Goal: Transaction & Acquisition: Purchase product/service

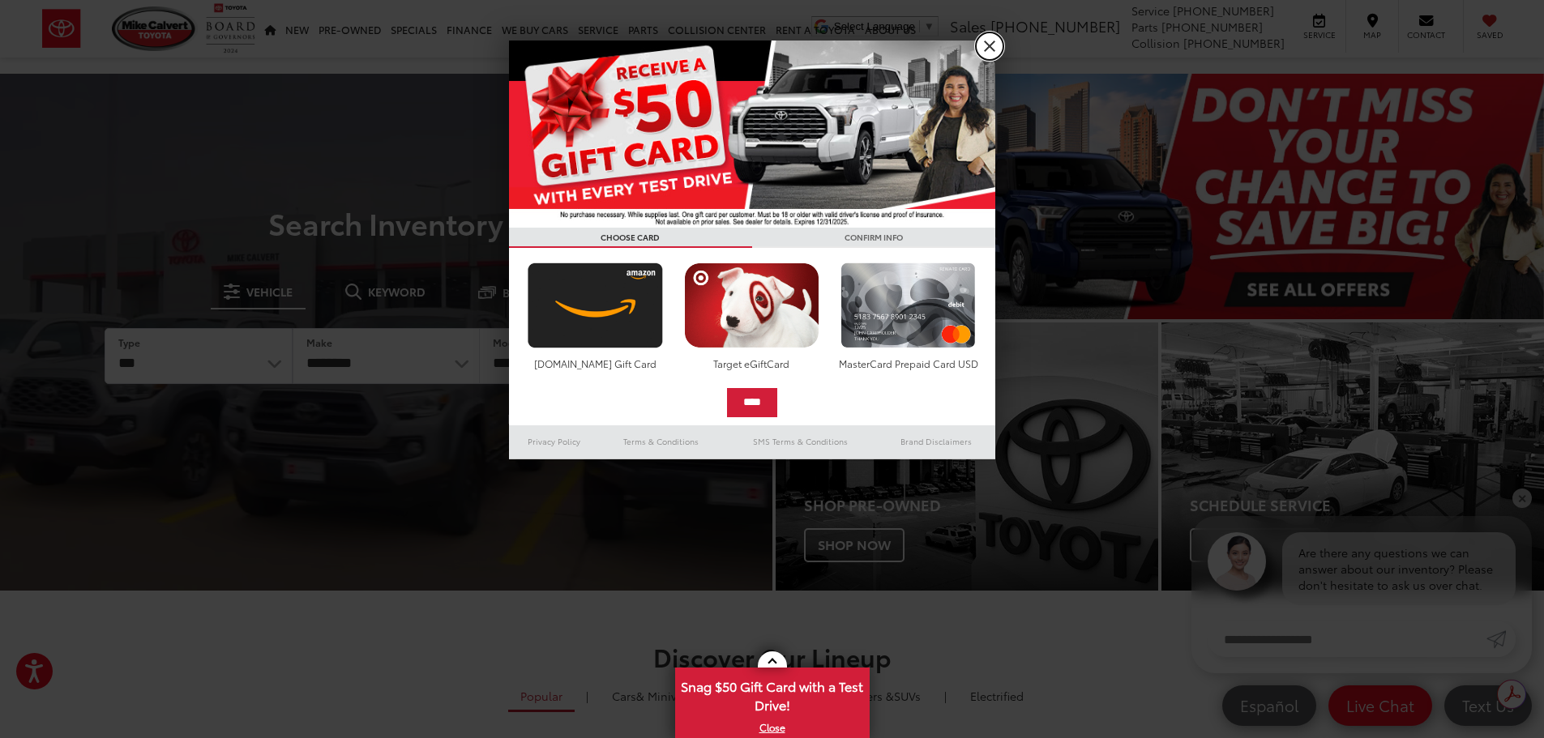
click at [989, 52] on link "X" at bounding box center [990, 46] width 28 height 28
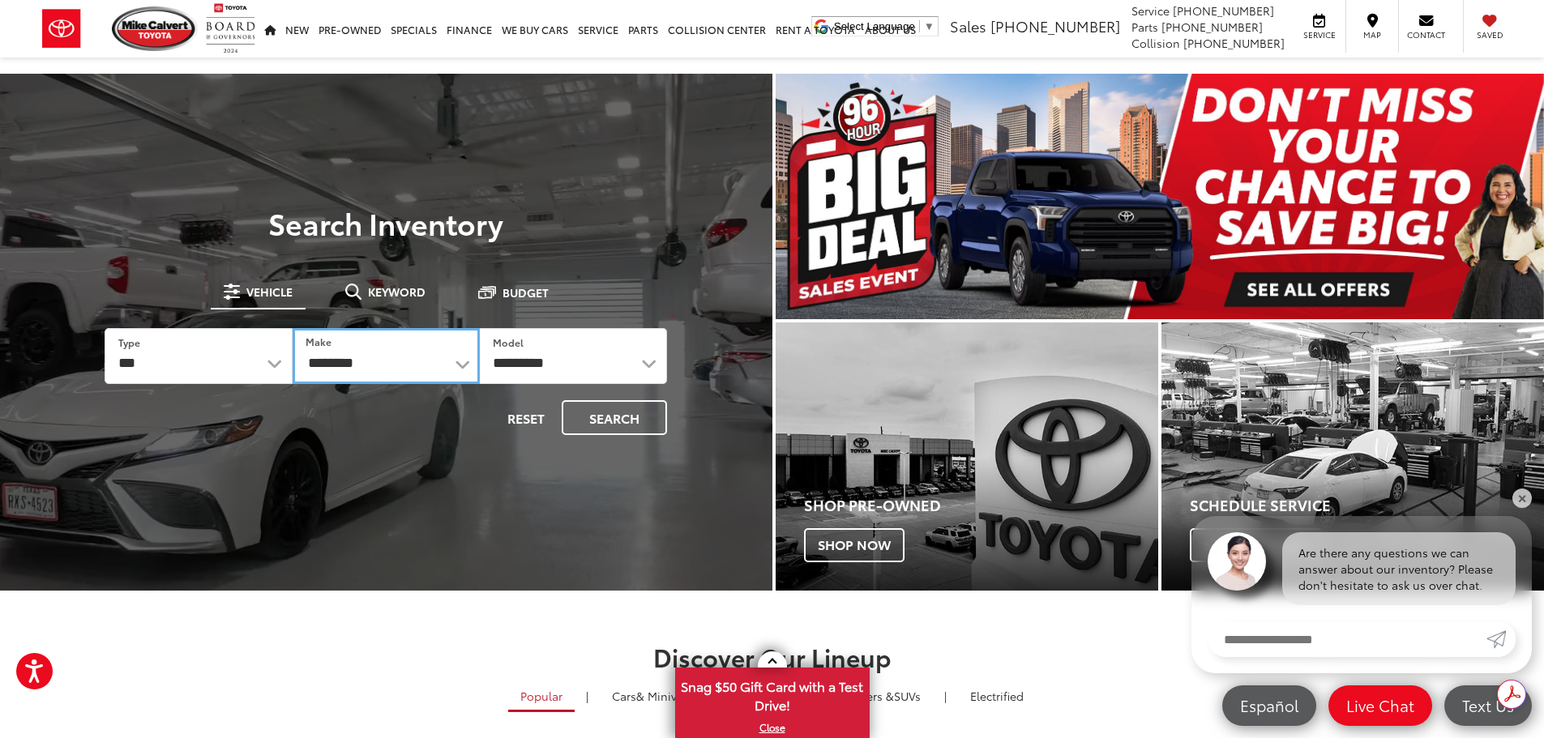
click at [384, 364] on select "**********" at bounding box center [386, 356] width 187 height 56
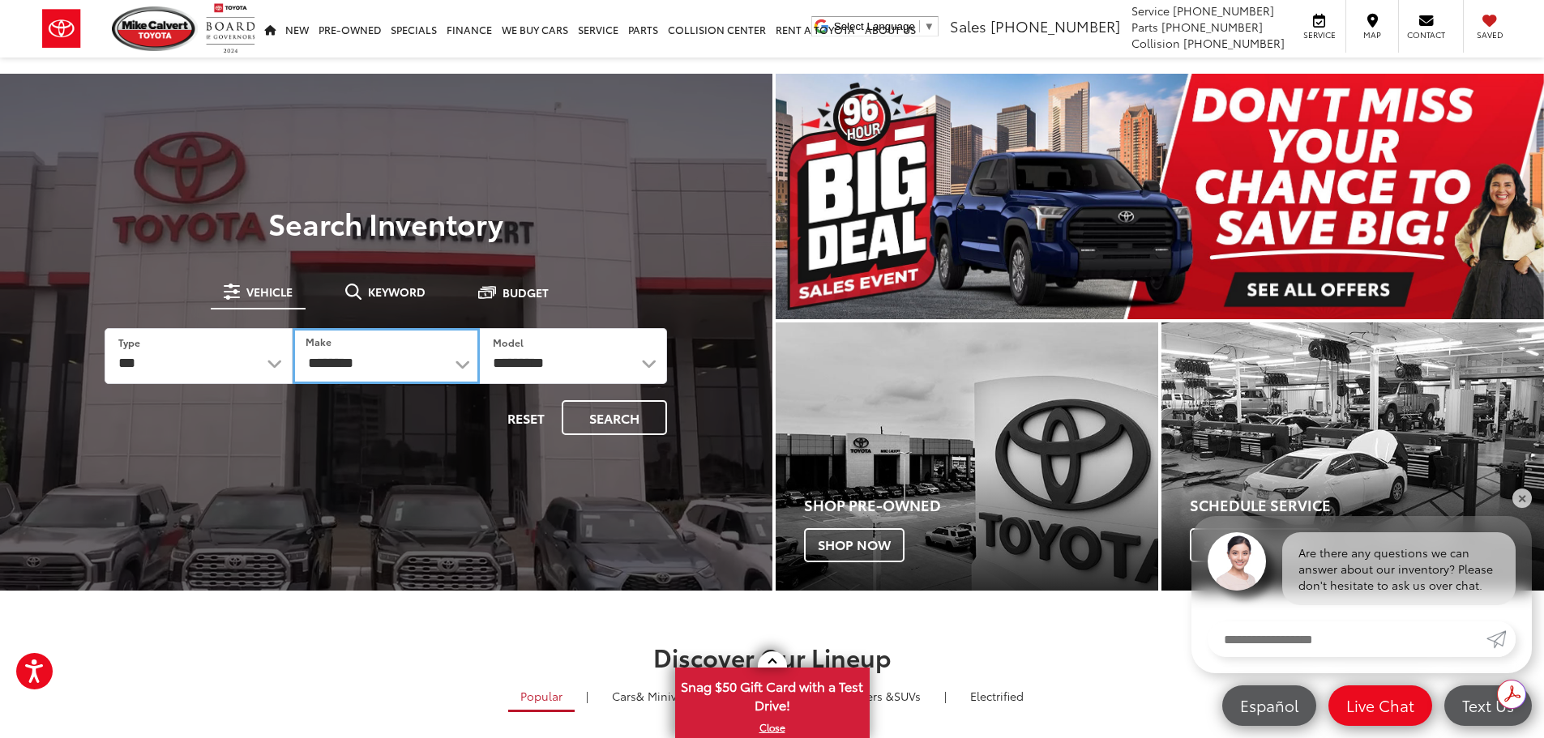
click at [367, 360] on select "**********" at bounding box center [386, 356] width 187 height 56
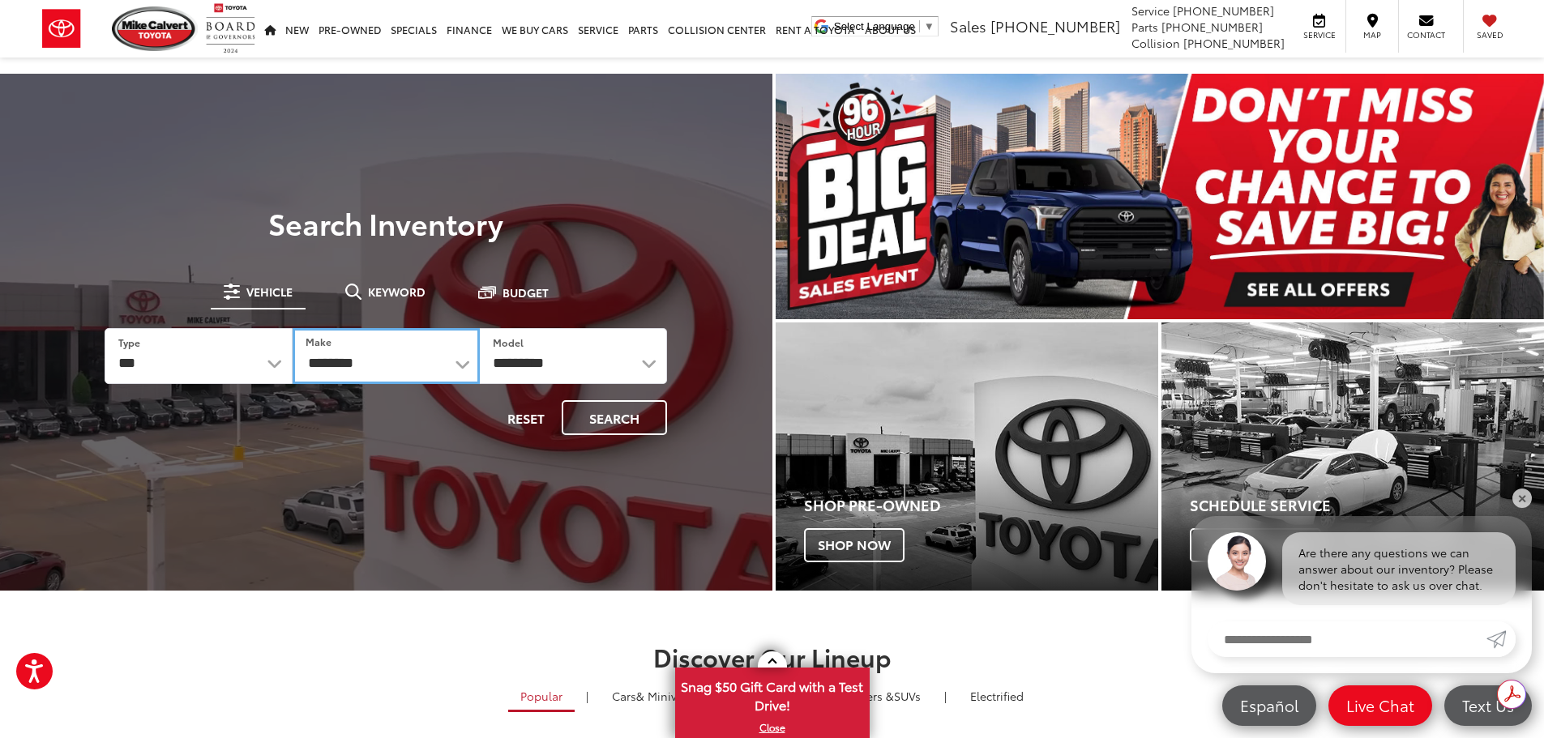
select select "***"
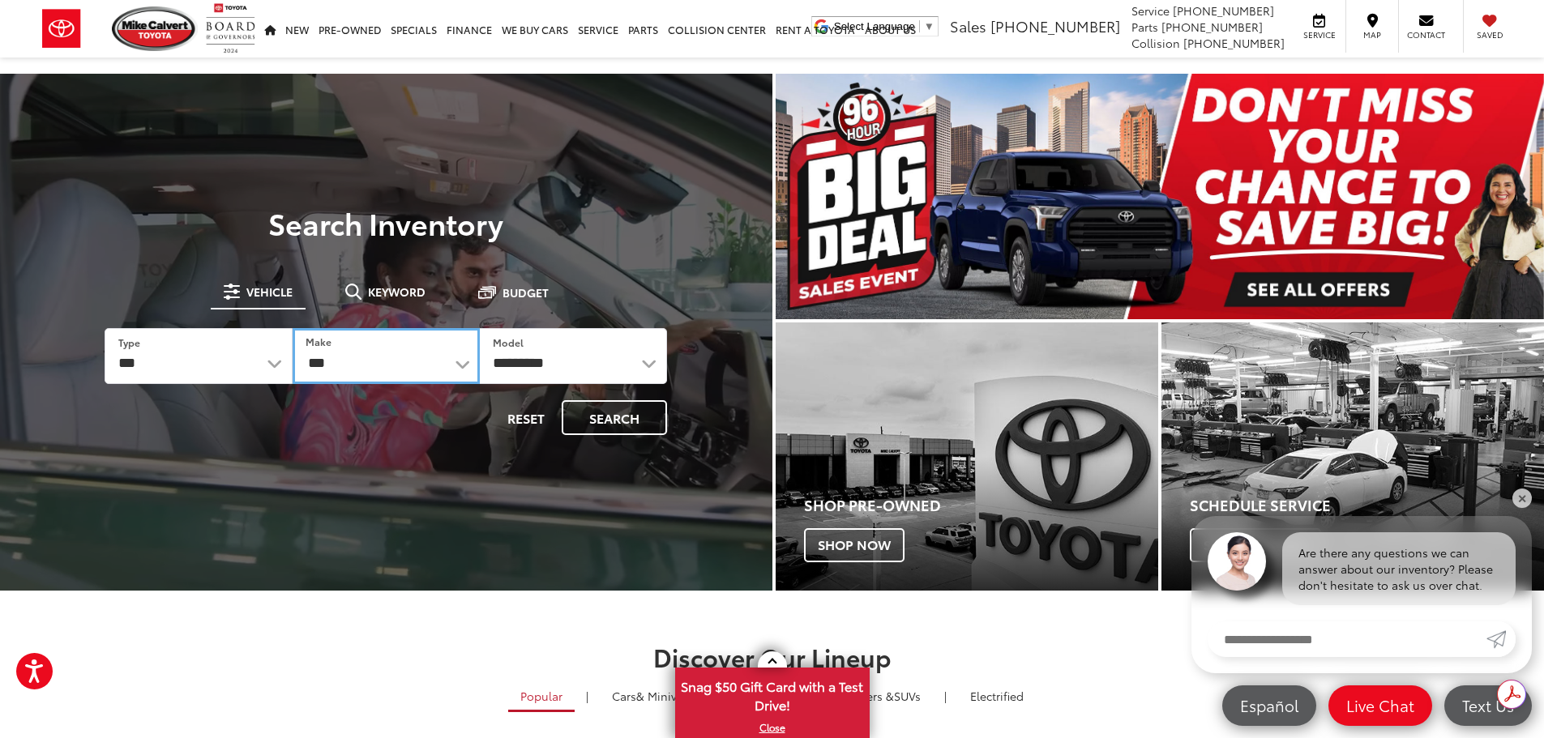
click at [293, 328] on select "**********" at bounding box center [386, 356] width 187 height 56
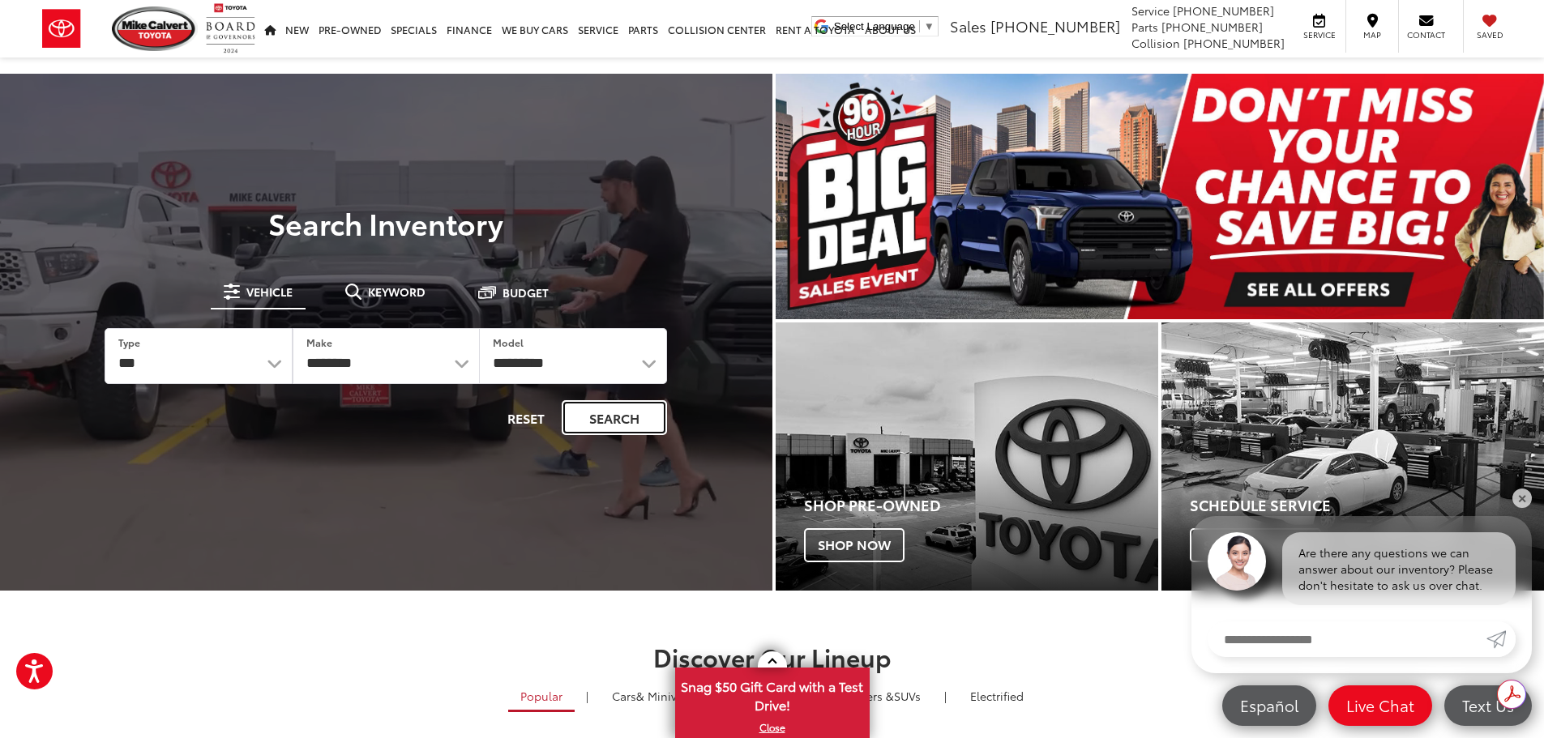
click at [611, 416] on button "Search" at bounding box center [614, 417] width 105 height 35
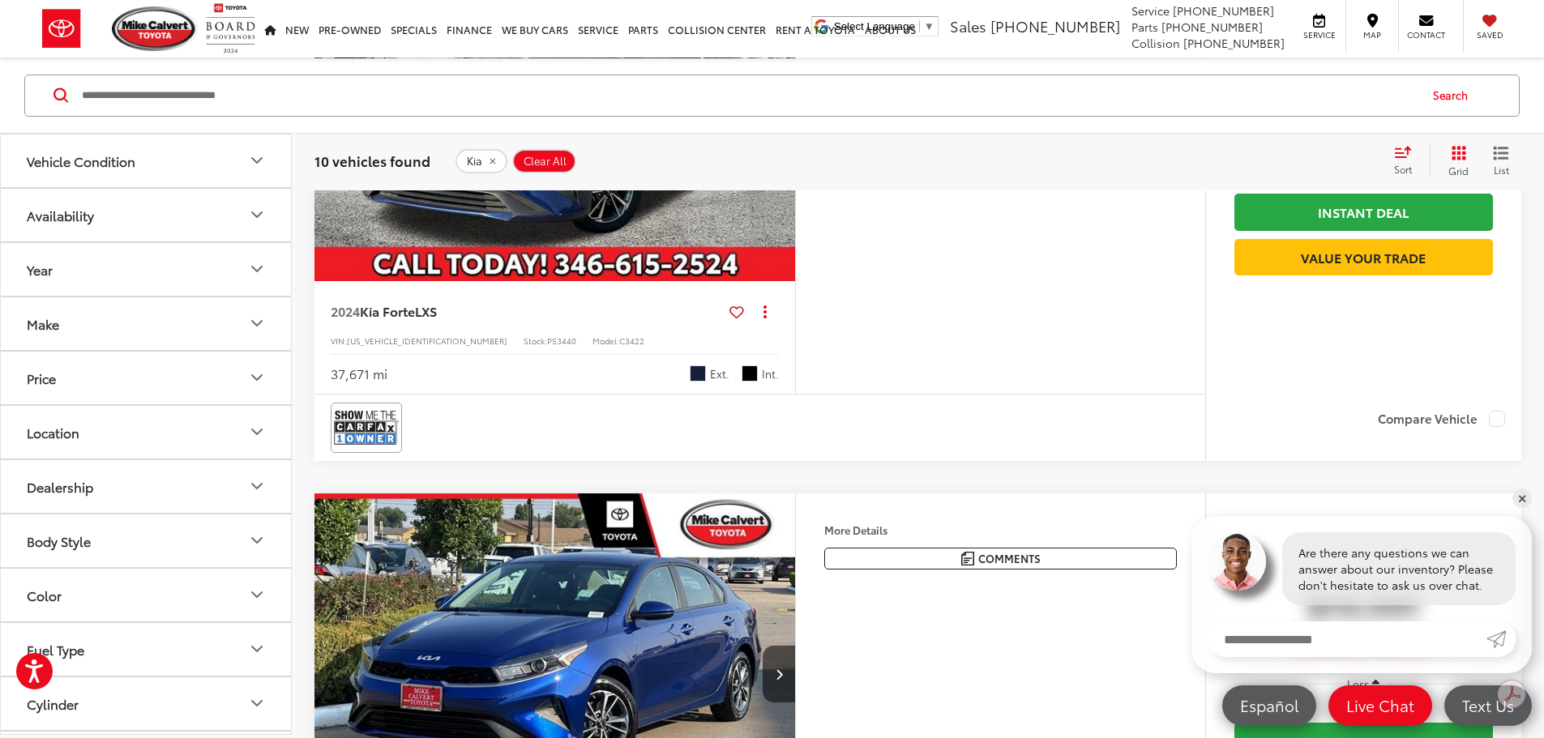
scroll to position [3853, 0]
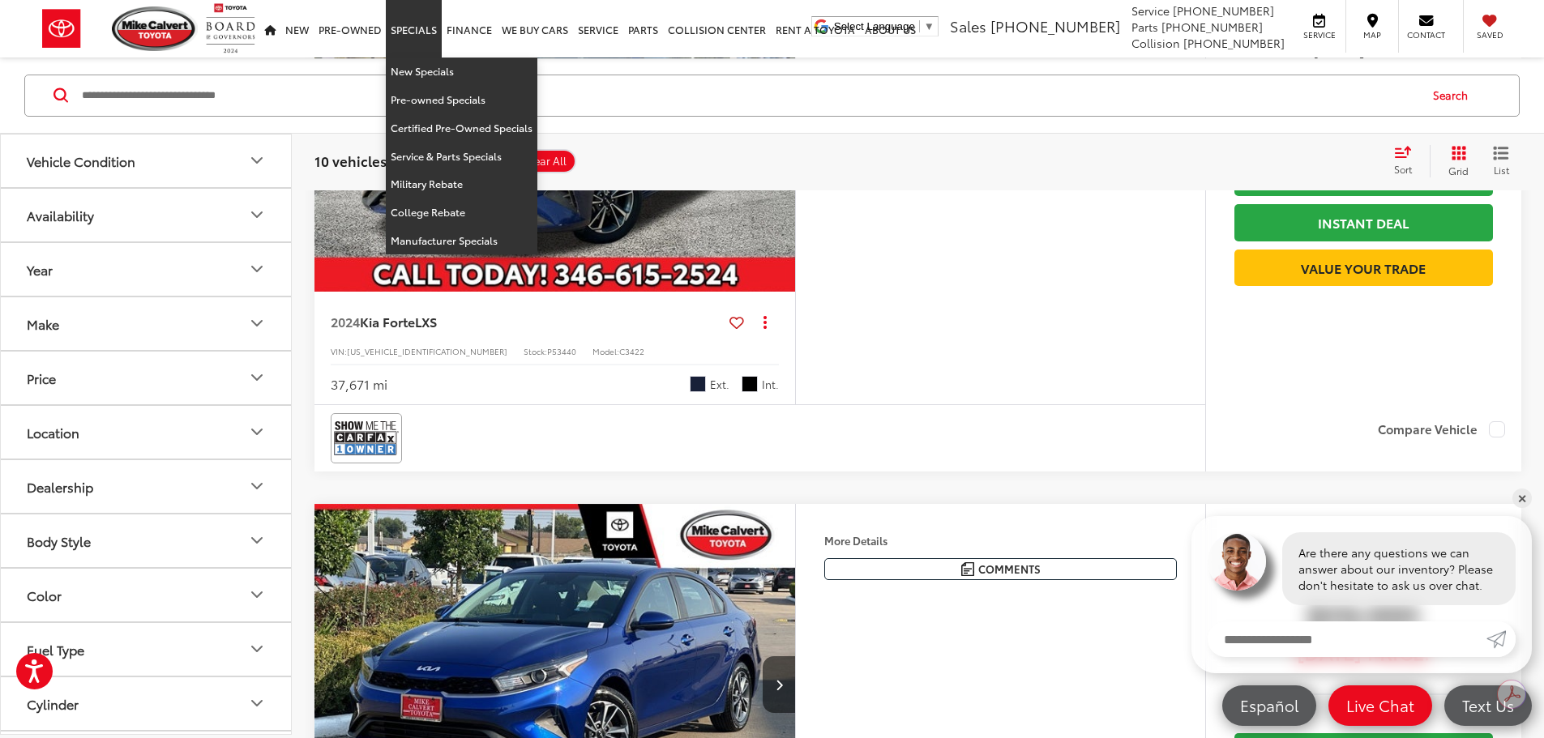
click at [421, 33] on link "Specials" at bounding box center [414, 29] width 56 height 58
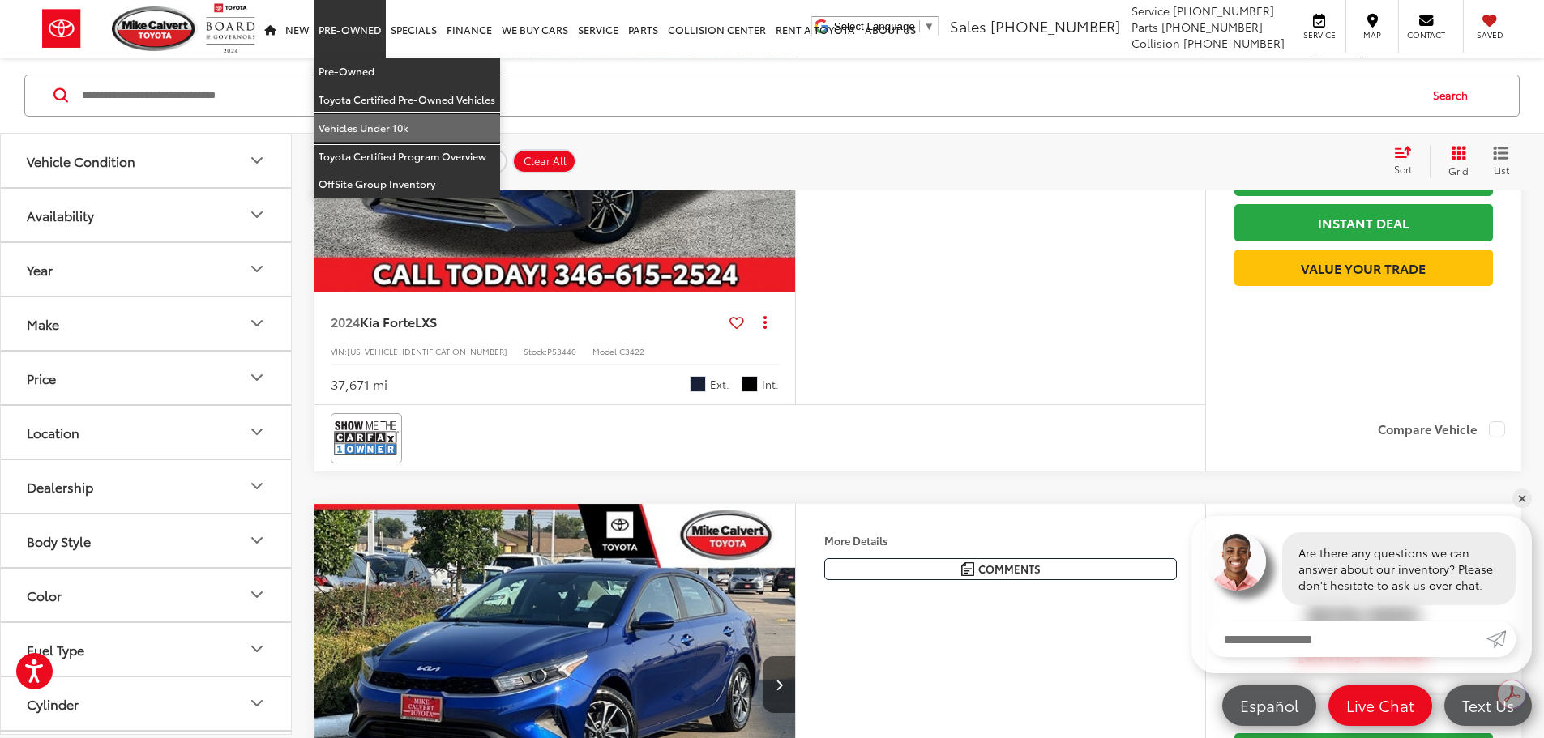
click at [341, 122] on link "Vehicles Under 10k" at bounding box center [407, 128] width 186 height 28
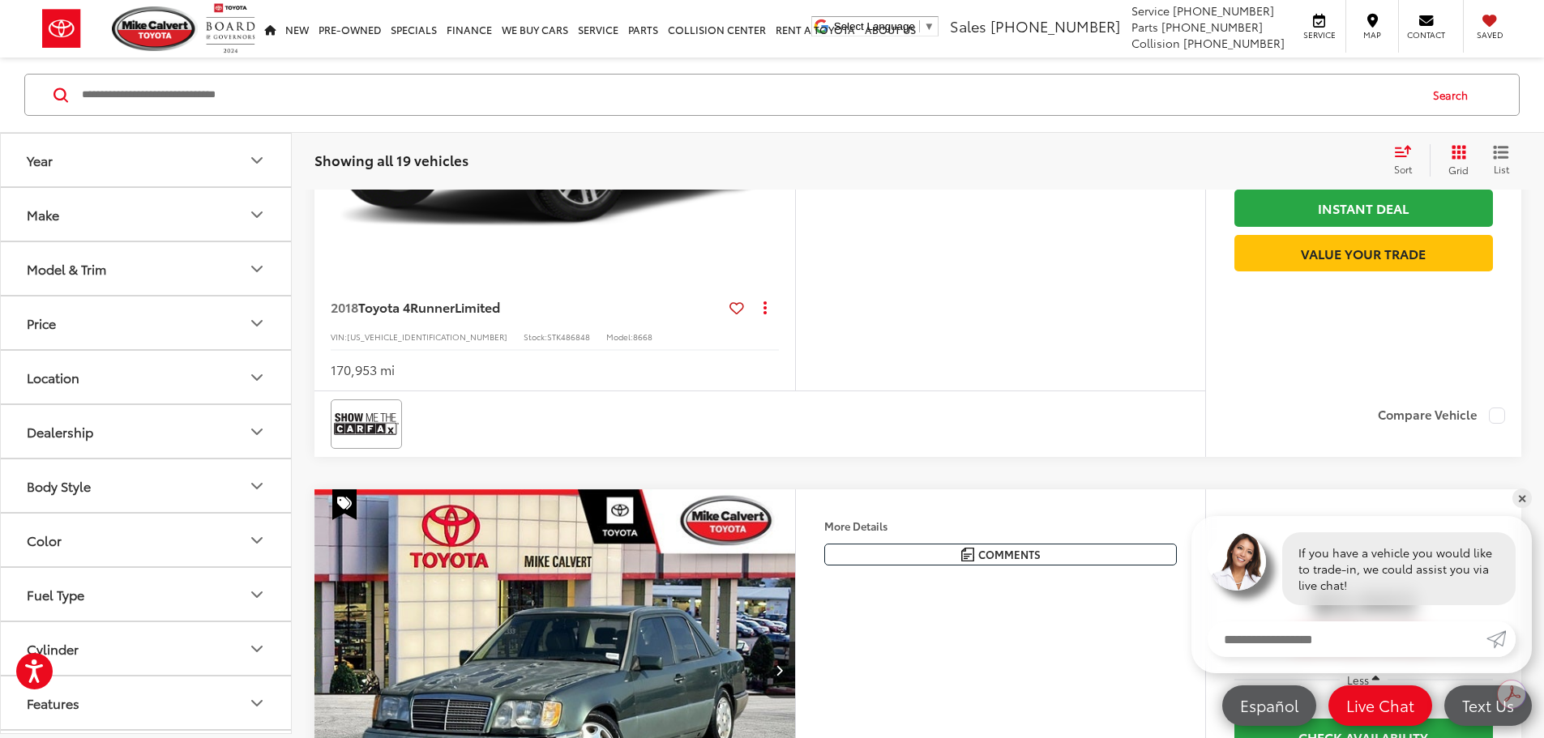
scroll to position [324, 0]
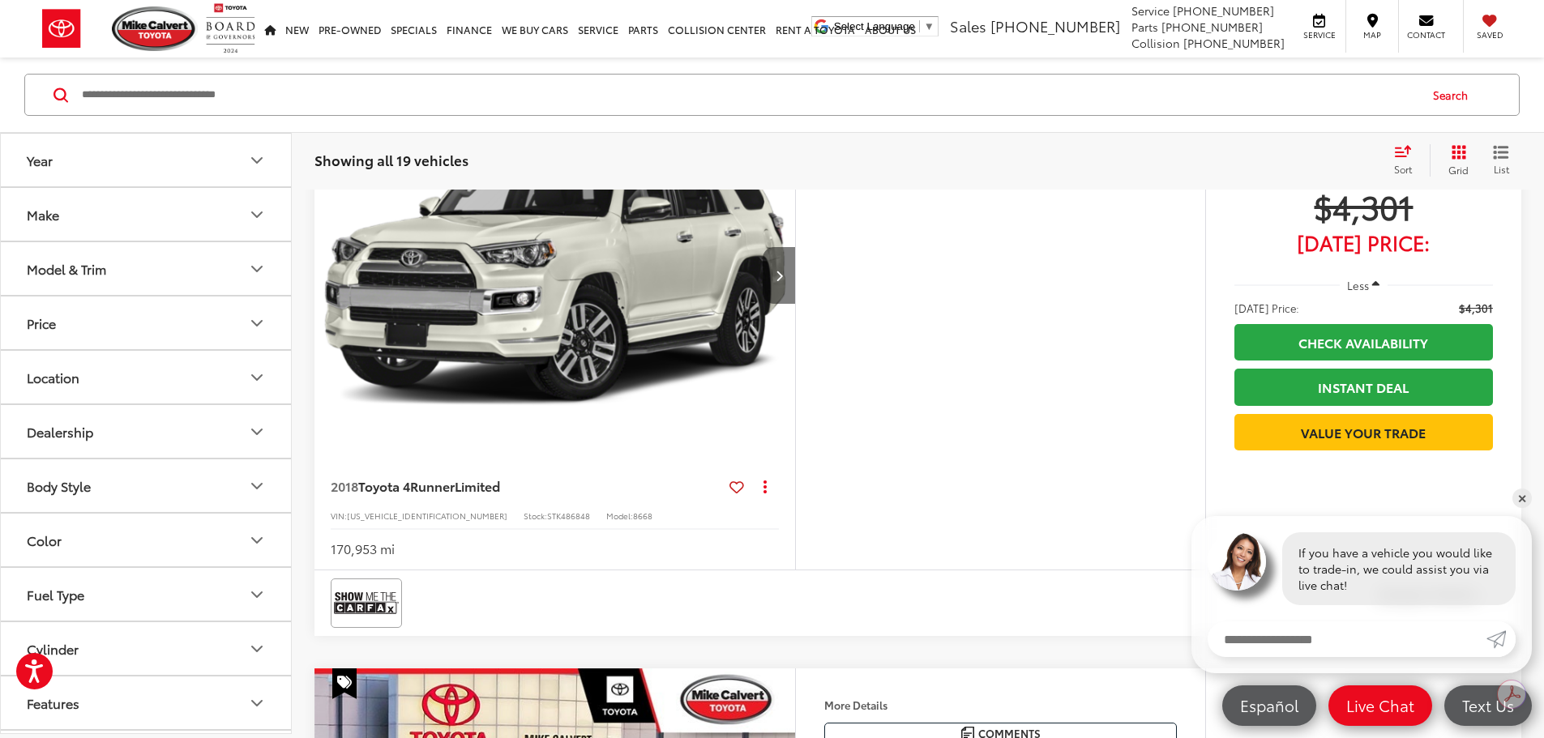
click at [783, 281] on icon "Next image" at bounding box center [779, 275] width 7 height 11
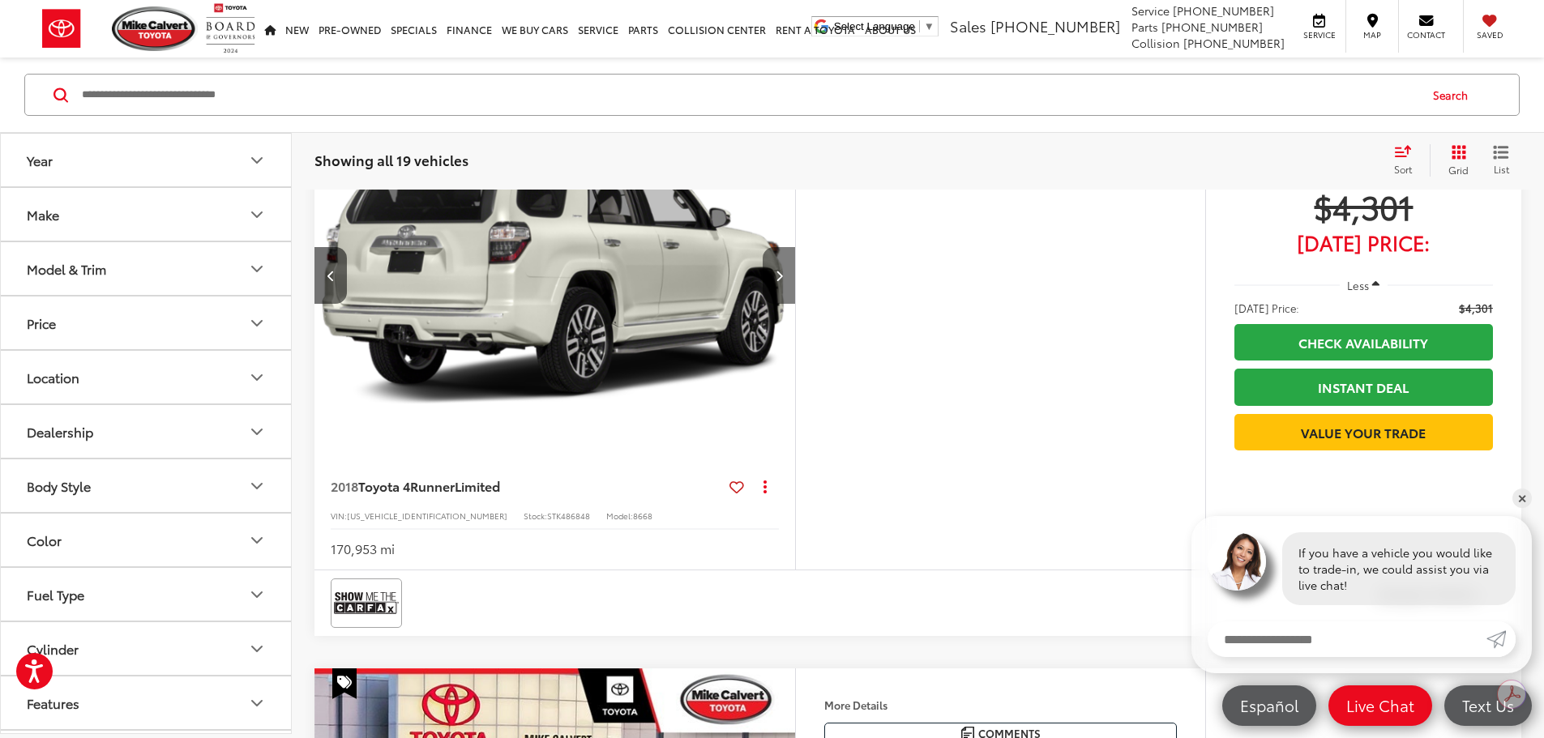
click at [783, 281] on icon "Next image" at bounding box center [779, 275] width 7 height 11
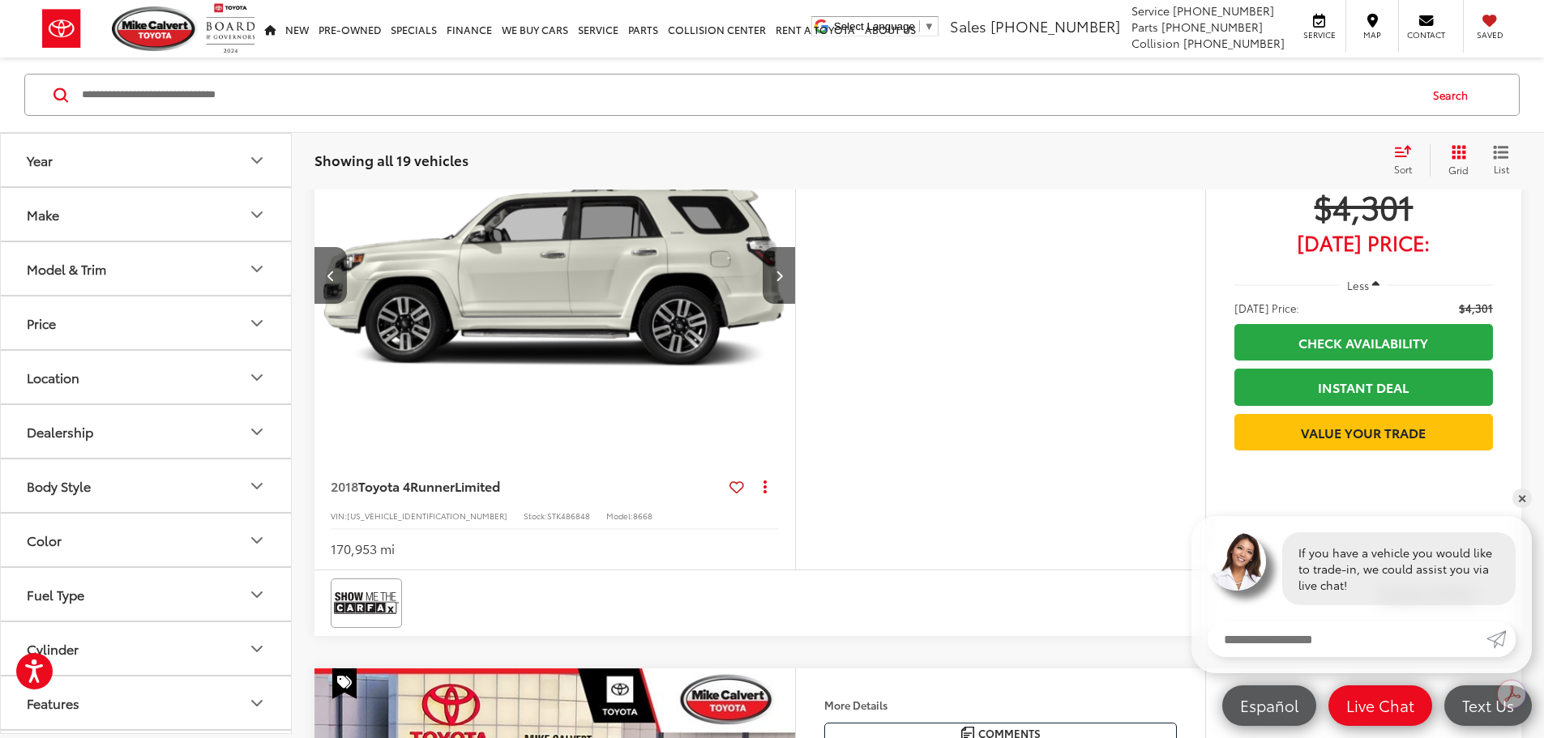
scroll to position [0, 1230]
click at [783, 281] on icon "Next image" at bounding box center [779, 275] width 7 height 11
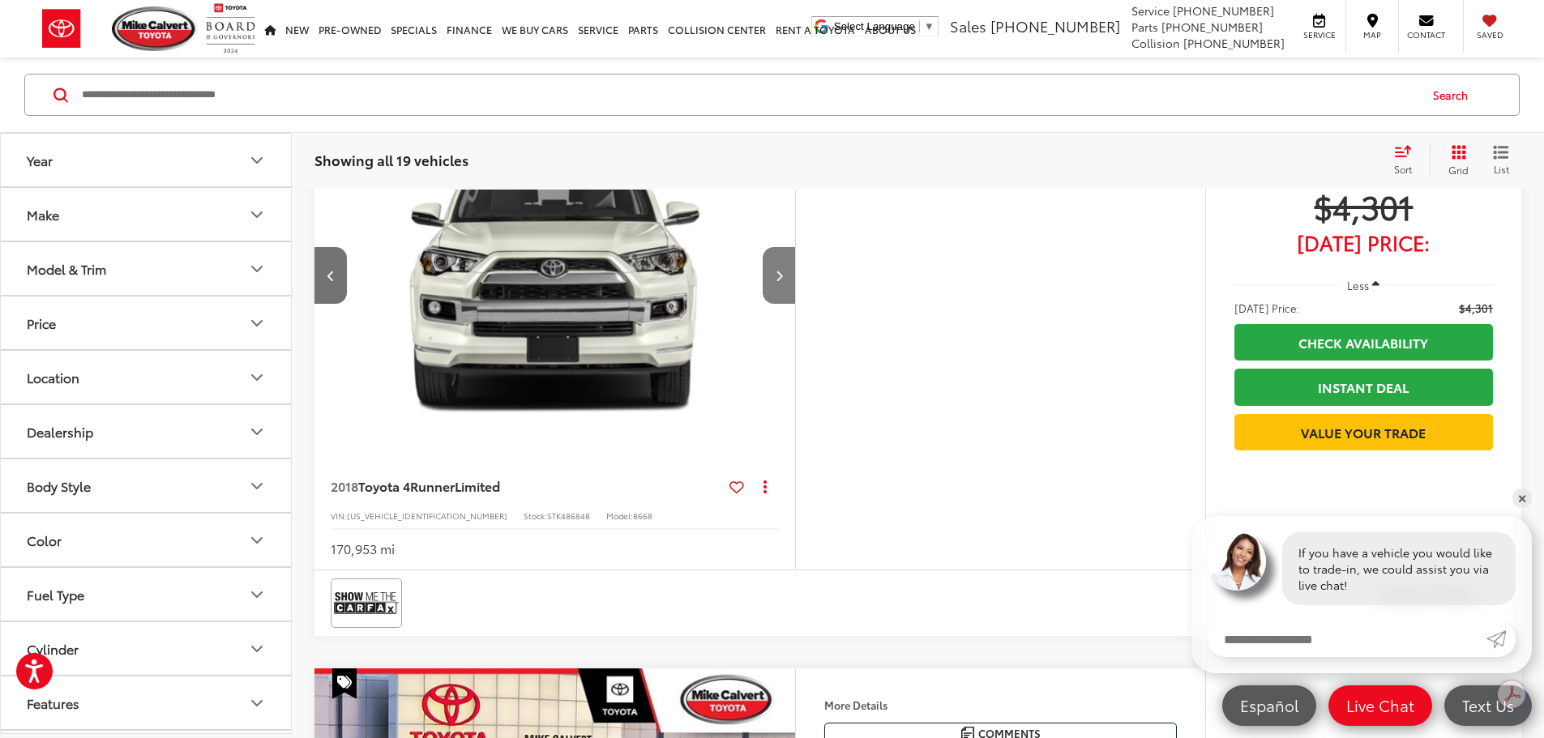
click at [783, 281] on icon "Next image" at bounding box center [779, 275] width 7 height 11
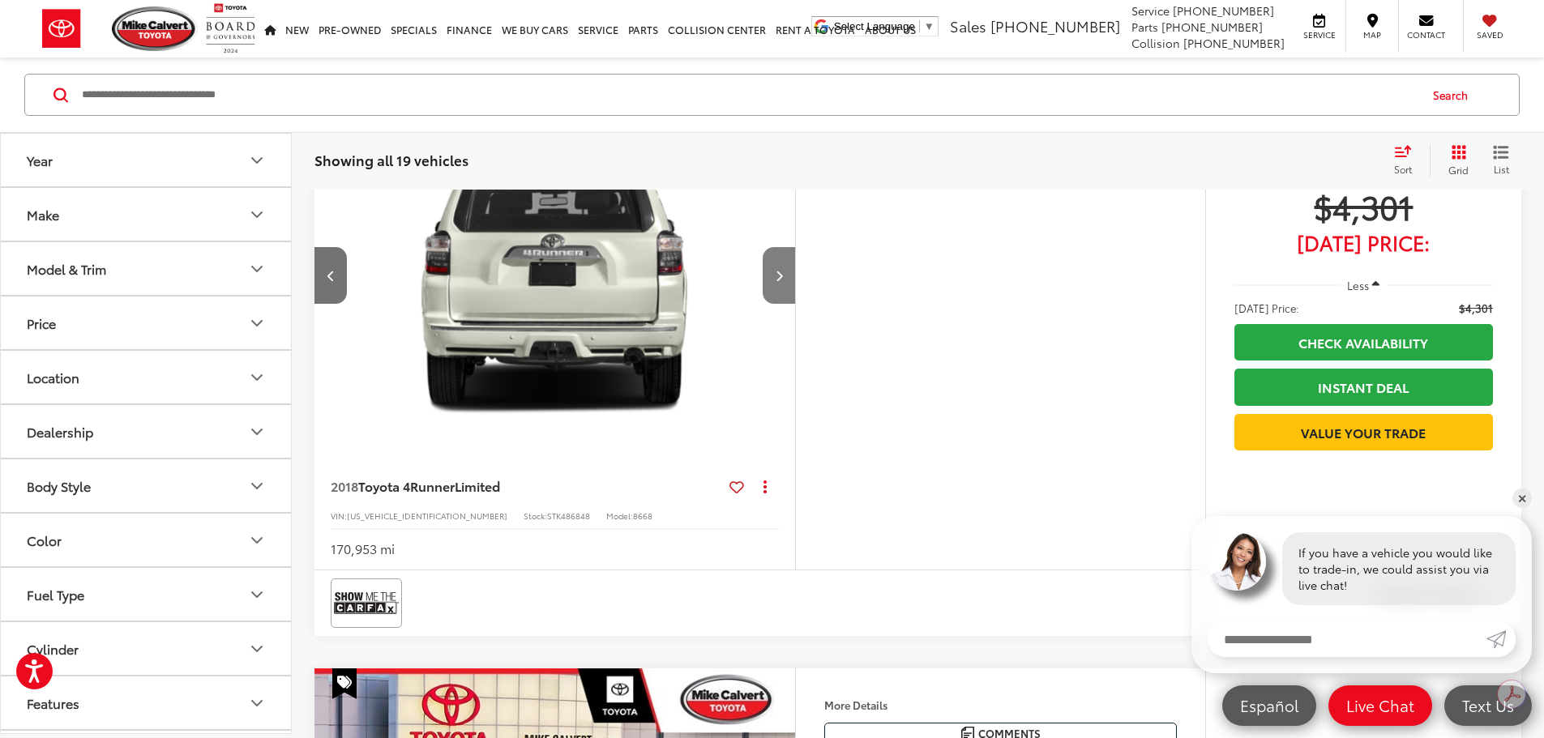
click at [783, 281] on icon "Next image" at bounding box center [779, 275] width 7 height 11
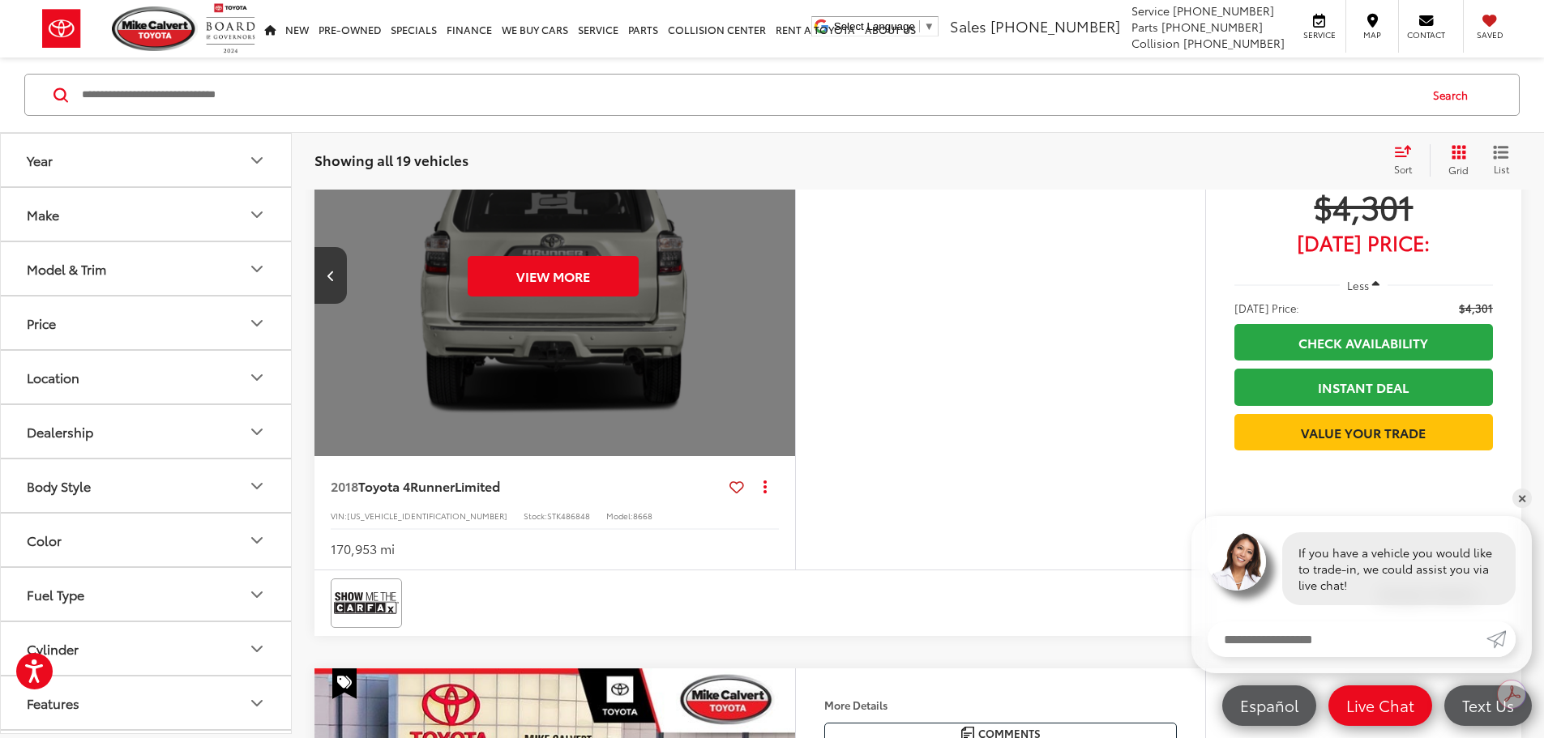
scroll to position [0, 3073]
click at [794, 327] on div "View More" at bounding box center [552, 276] width 483 height 362
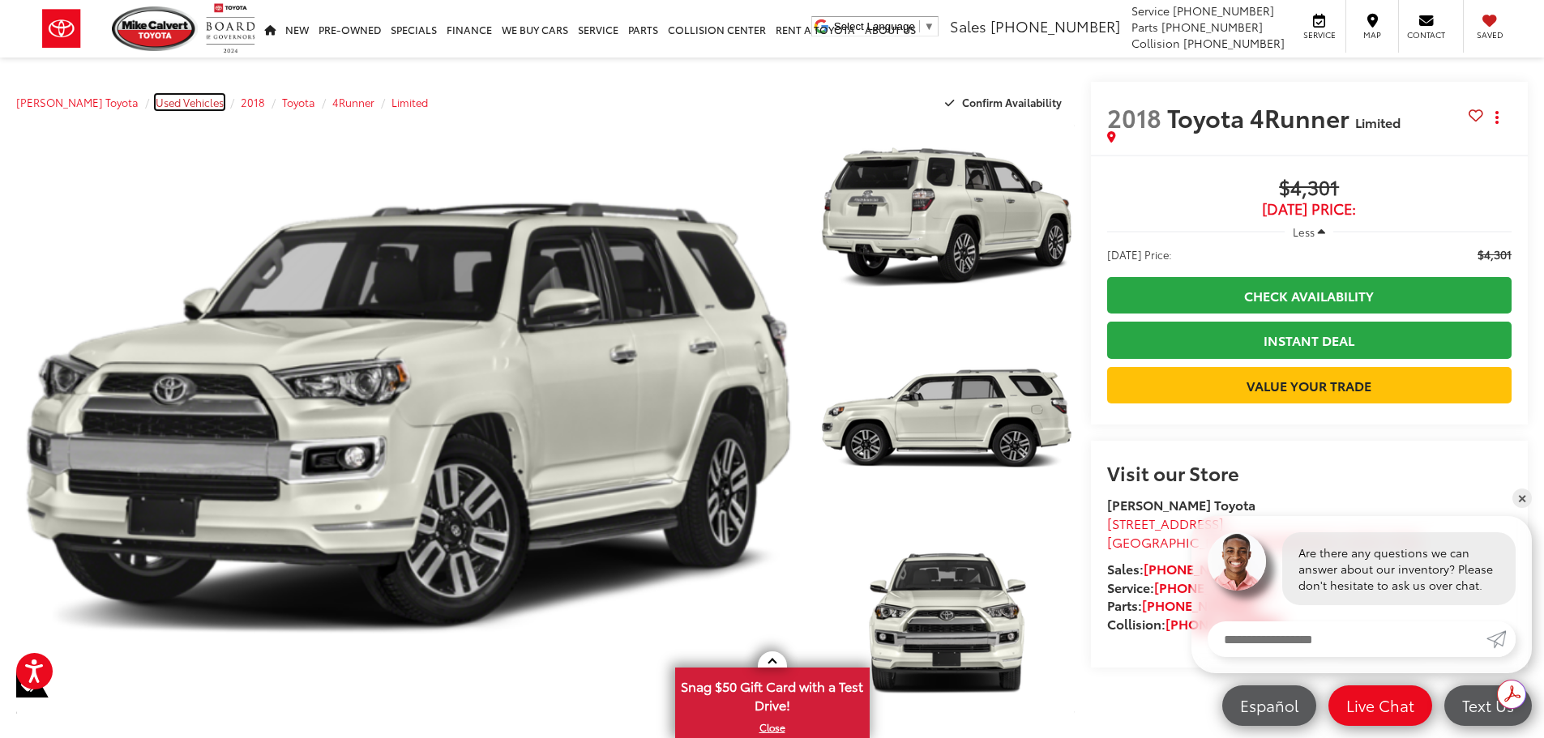
click at [192, 100] on span "Used Vehicles" at bounding box center [190, 102] width 68 height 15
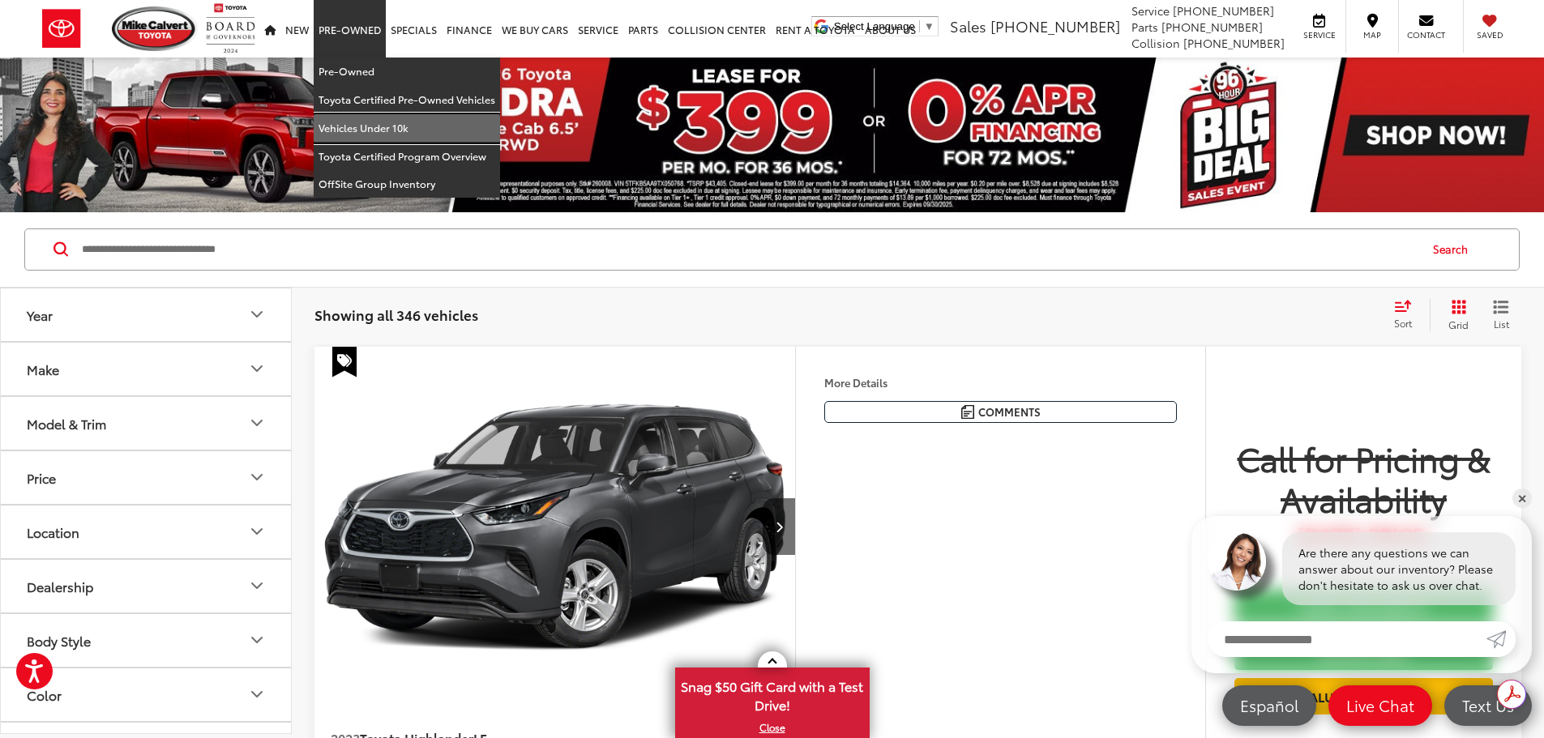
click at [360, 128] on link "Vehicles Under 10k" at bounding box center [407, 128] width 186 height 28
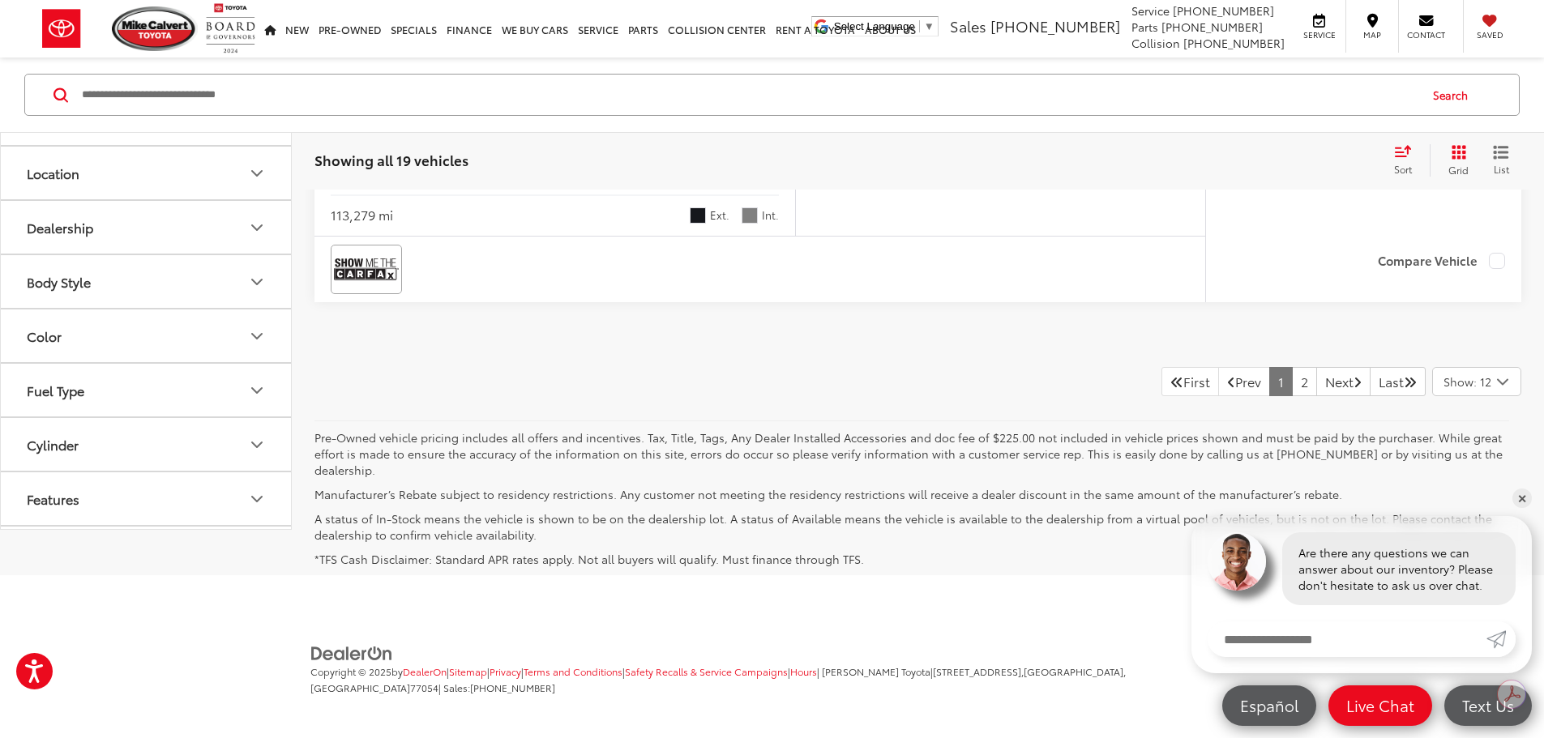
scroll to position [8021, 0]
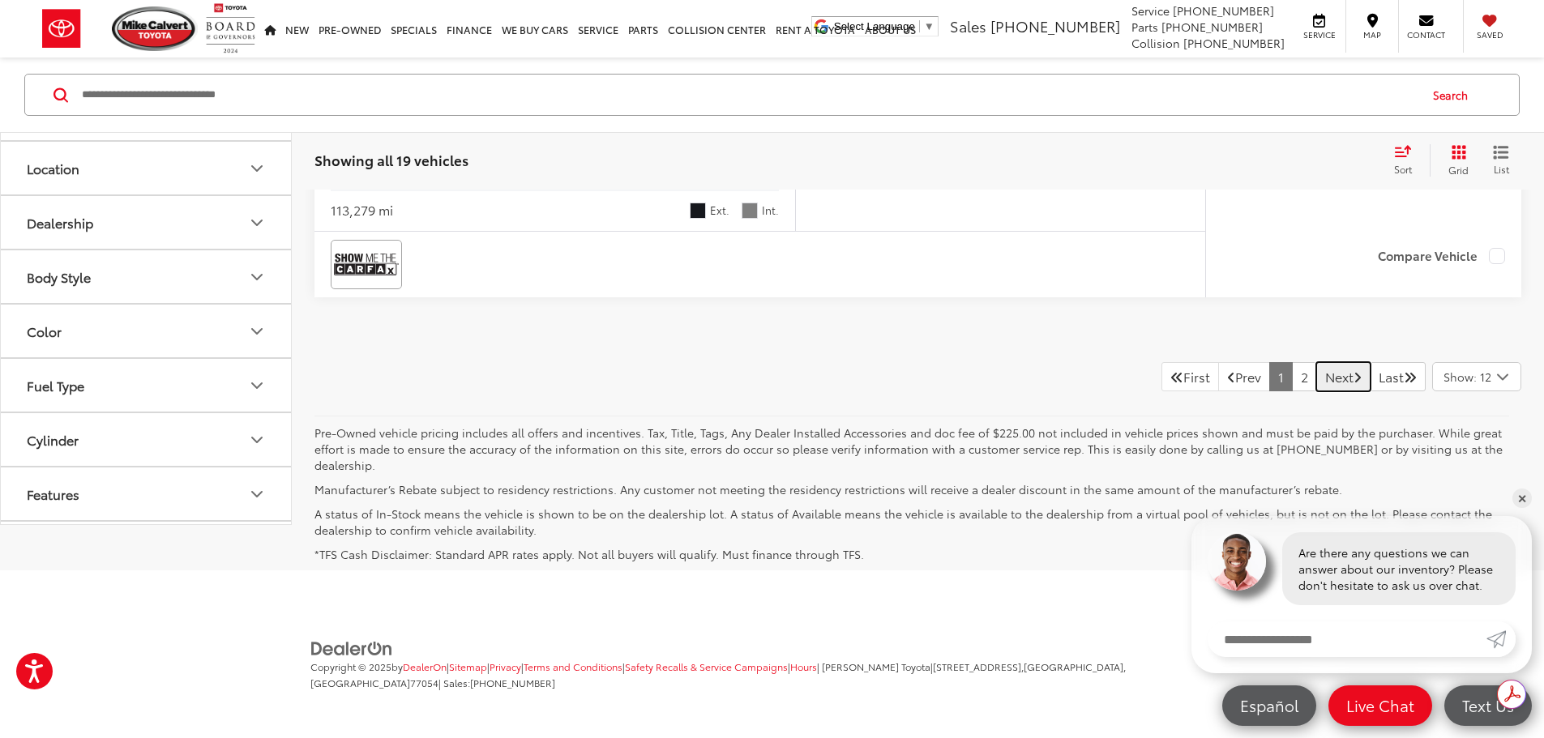
click at [1316, 387] on link "Next" at bounding box center [1343, 376] width 54 height 29
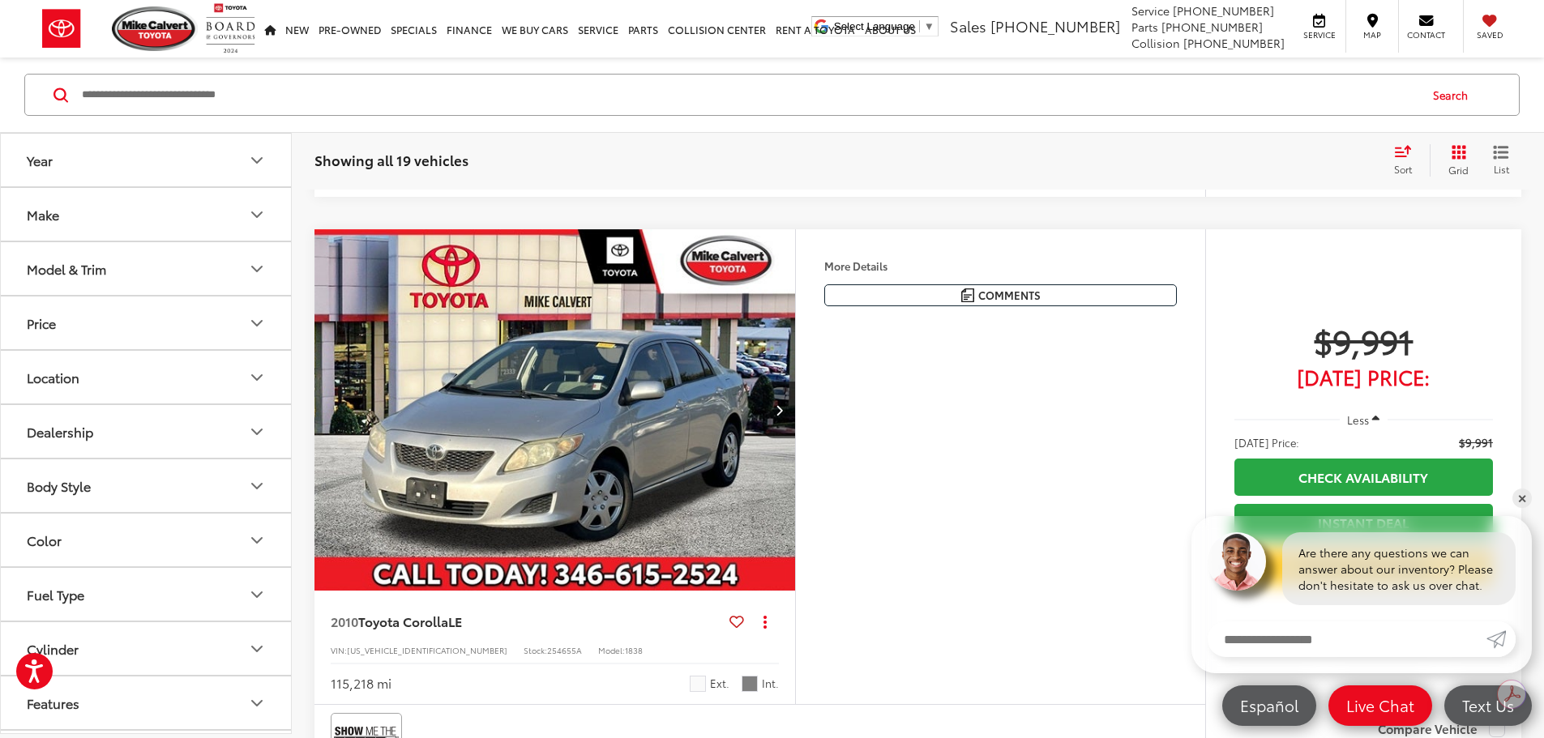
scroll to position [3874, 0]
